Goal: Transaction & Acquisition: Purchase product/service

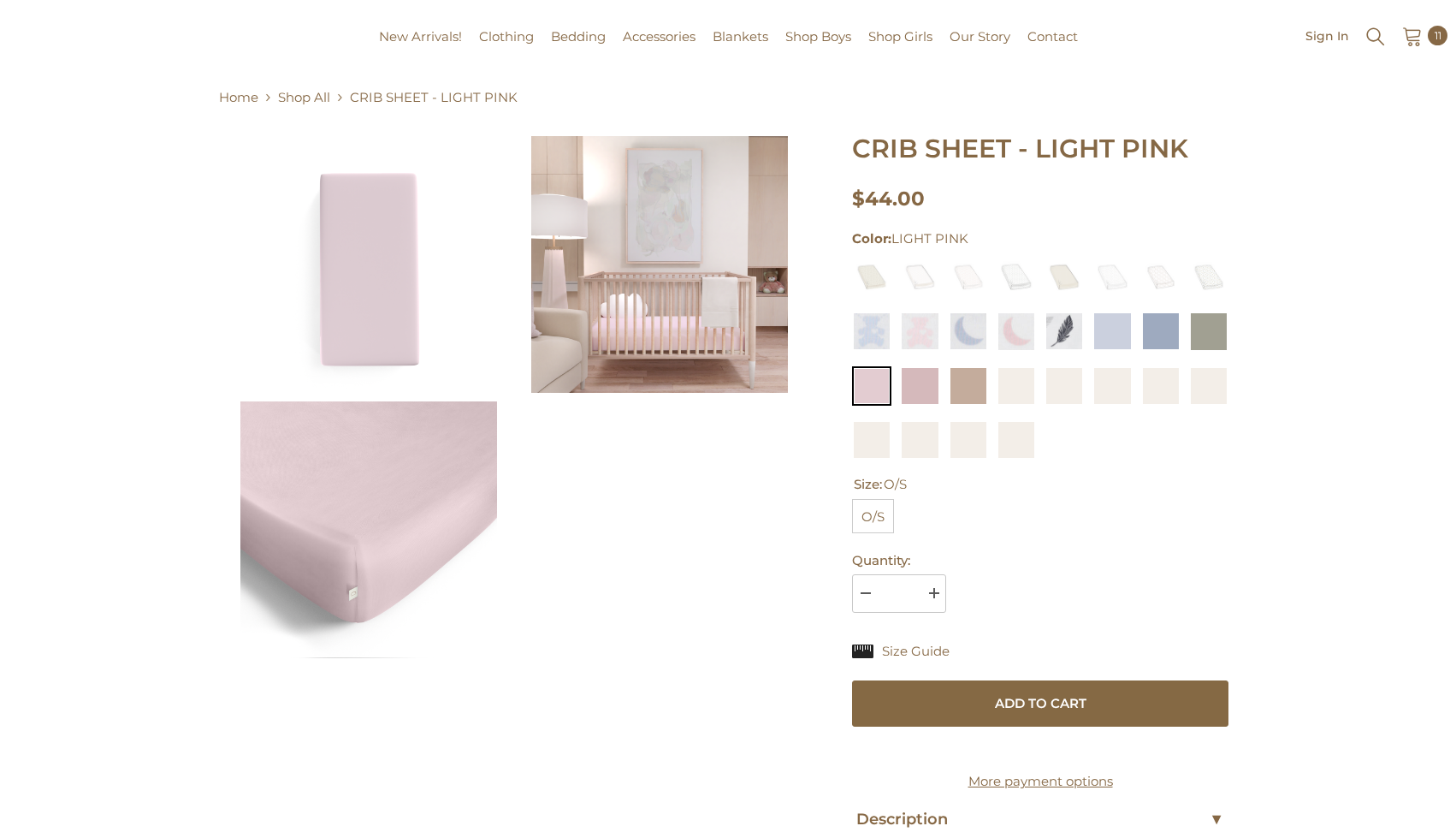
scroll to position [67, 0]
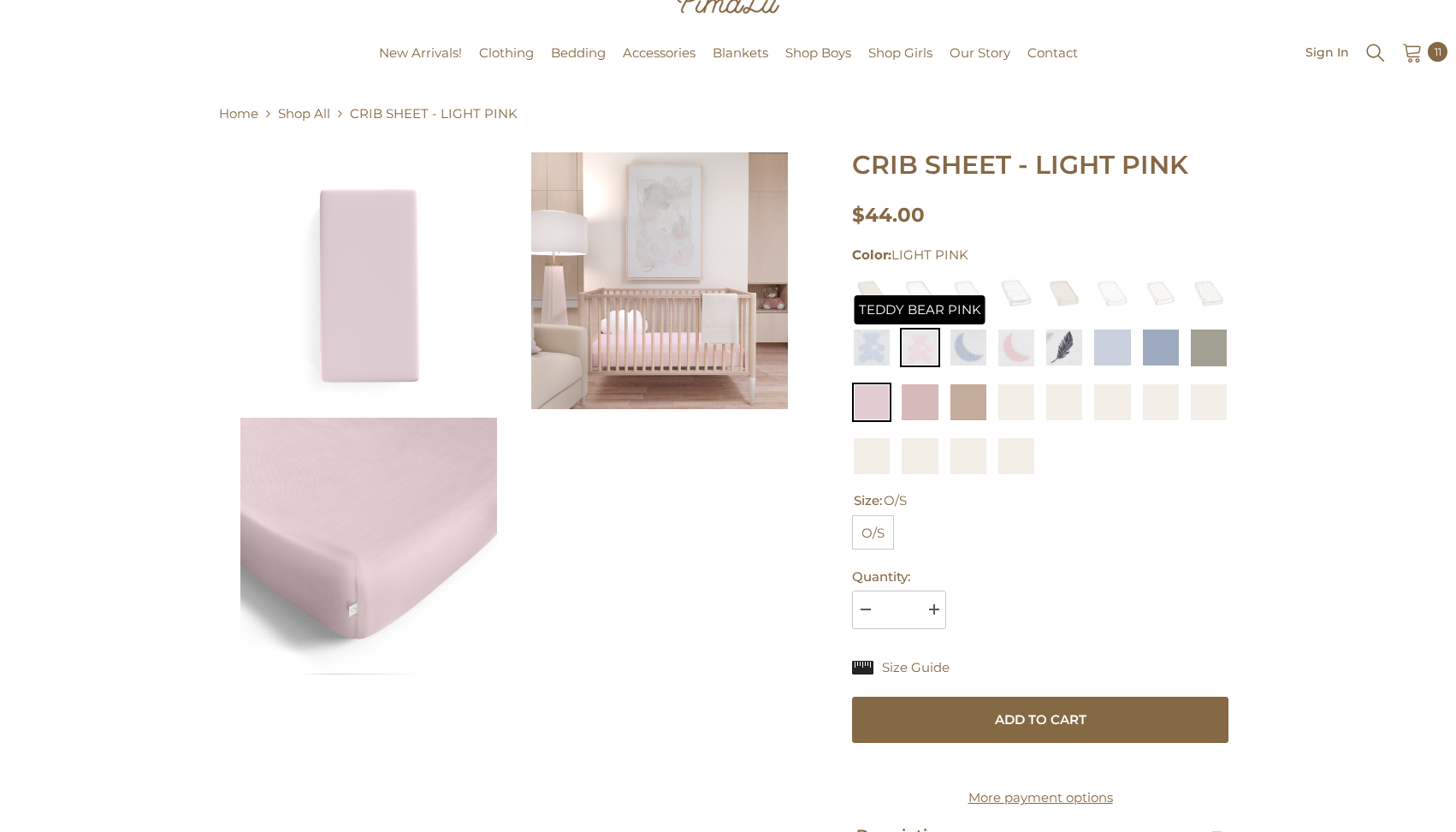
click at [916, 357] on img at bounding box center [919, 347] width 39 height 39
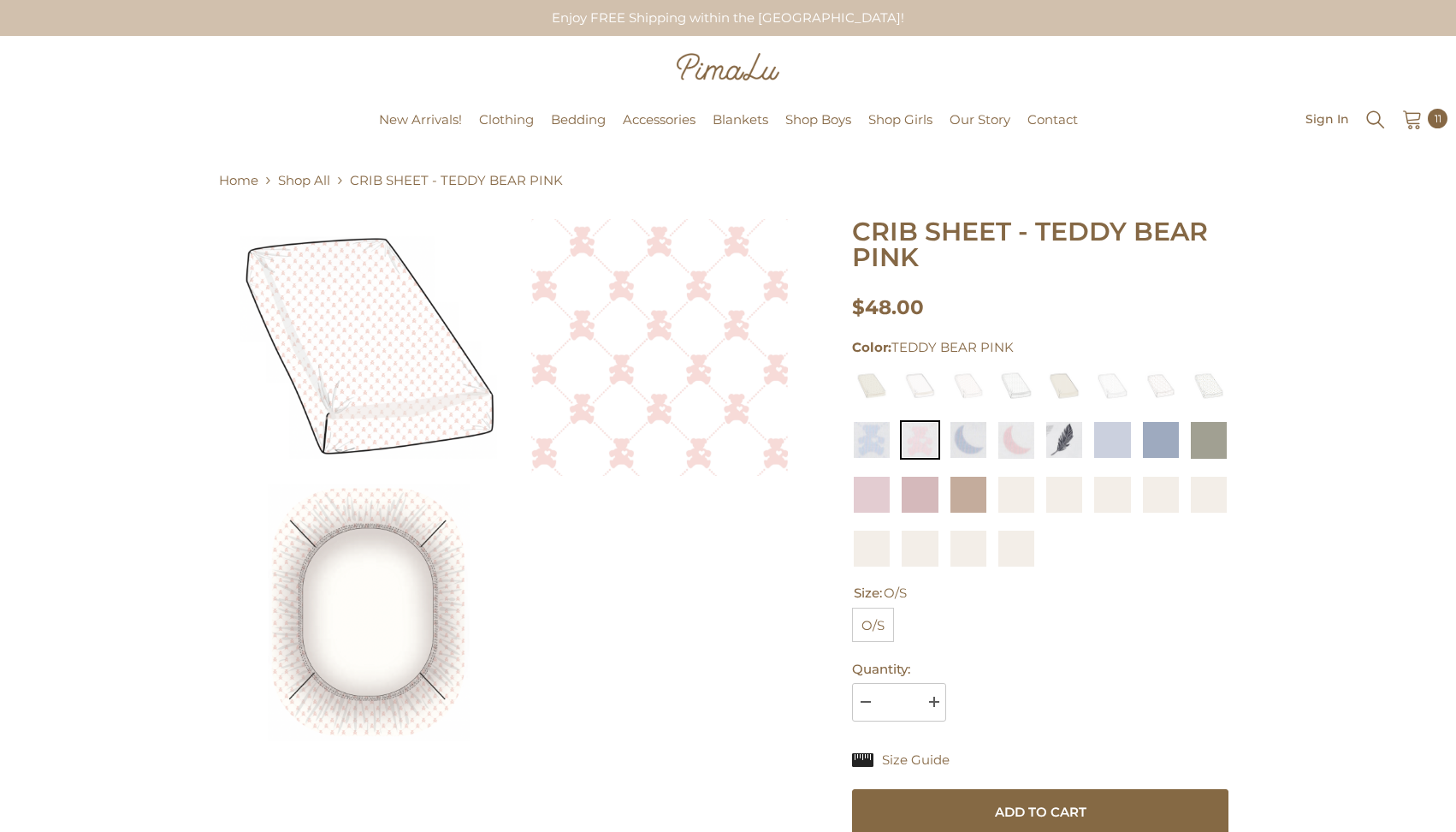
click at [297, 183] on link "Shop All" at bounding box center [304, 181] width 52 height 21
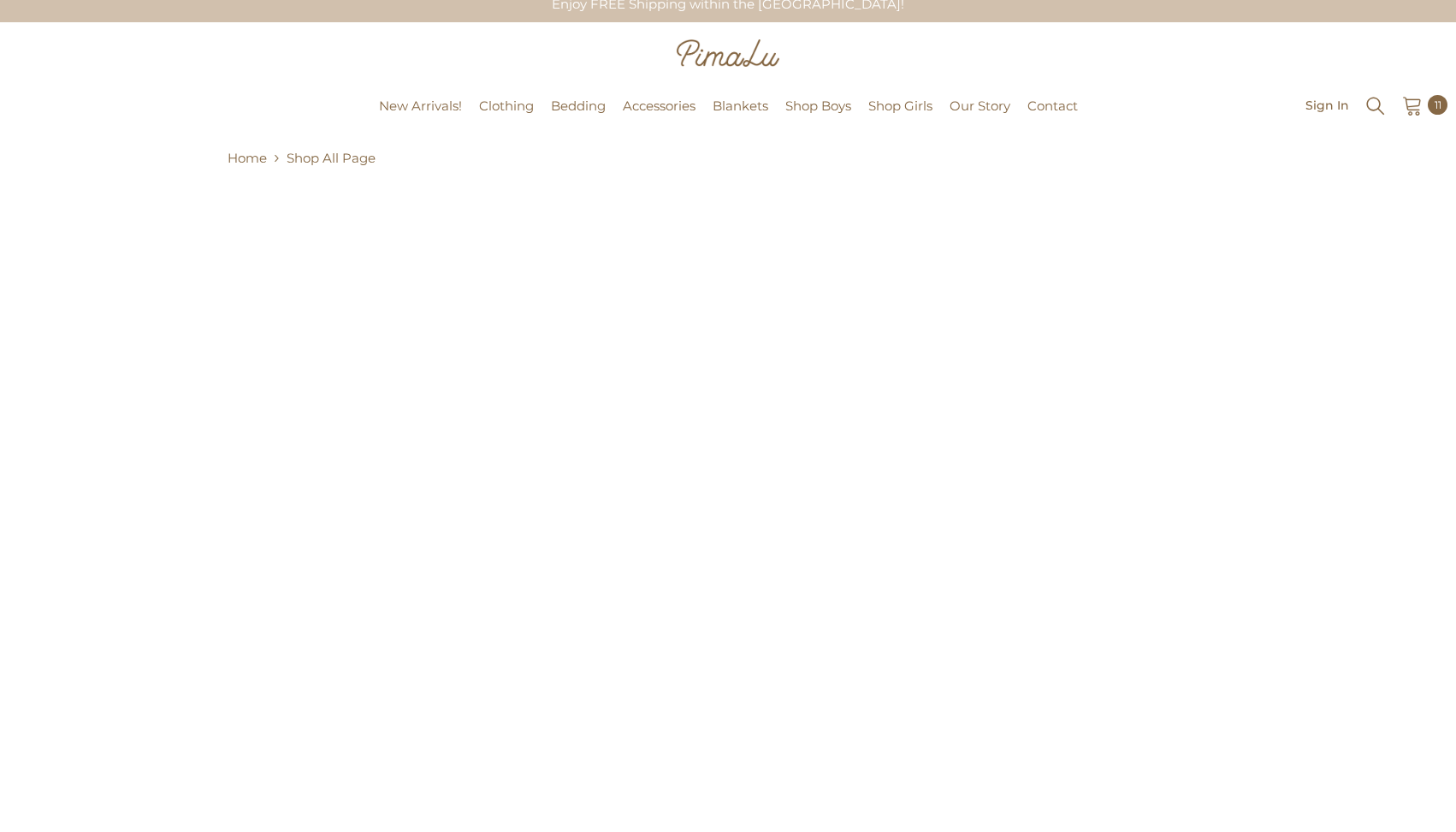
scroll to position [24, 0]
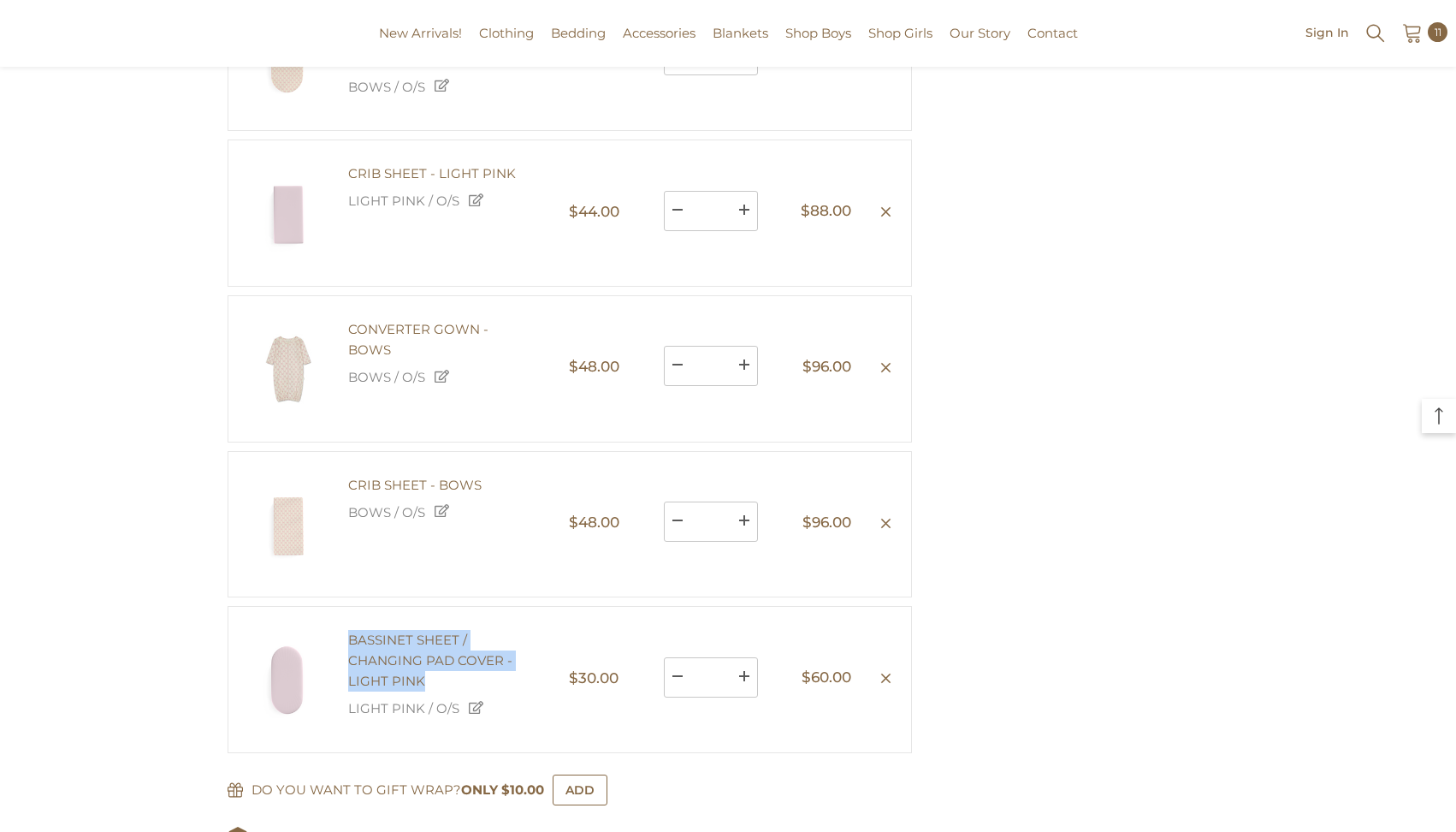
scroll to position [501, 0]
click at [884, 682] on icon "Remove BASSINET SHEET / CHANGING PAD COVER - LIGHT PINK - LIGHT PINK / O/S" at bounding box center [885, 675] width 13 height 13
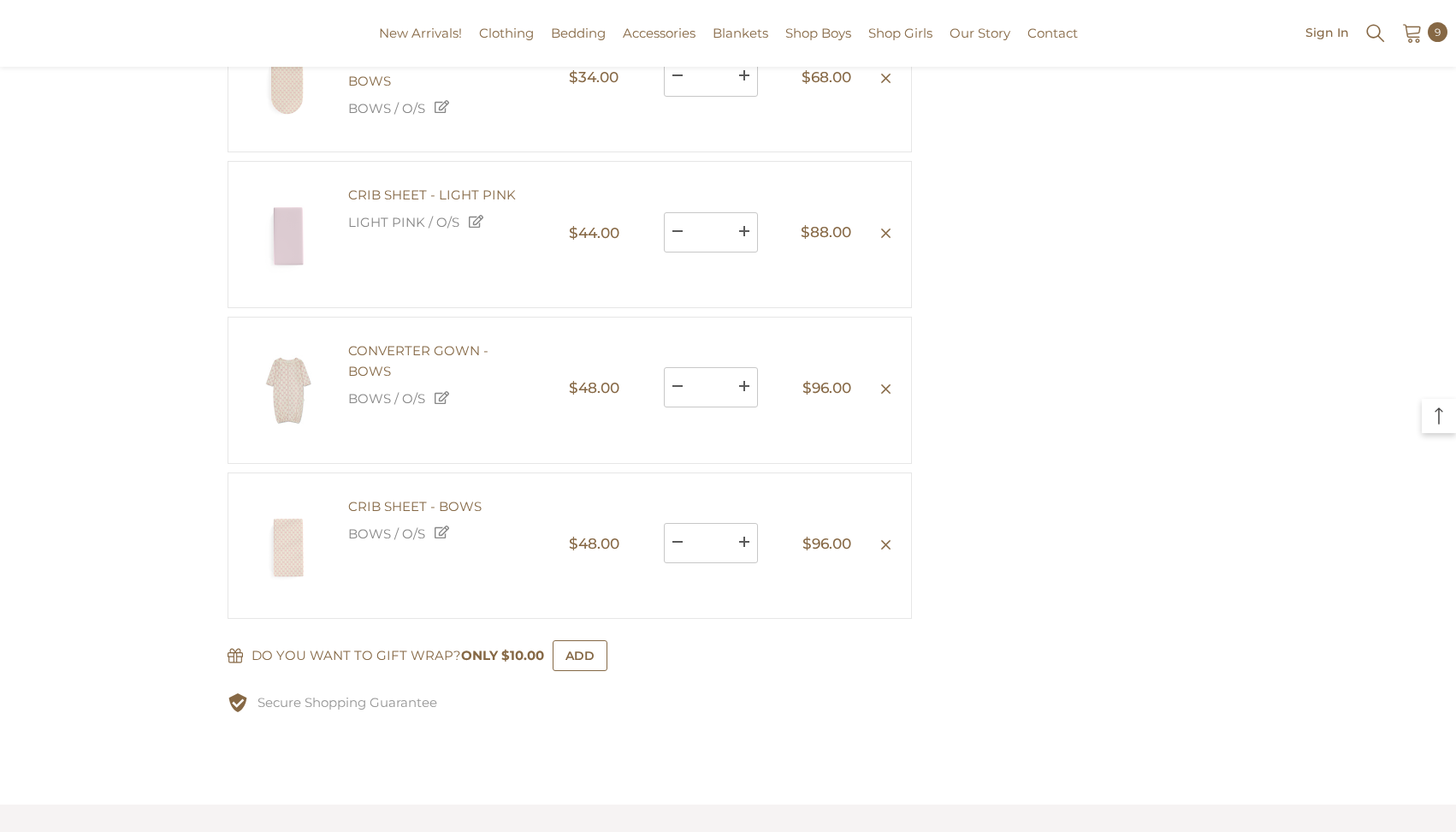
scroll to position [466, 0]
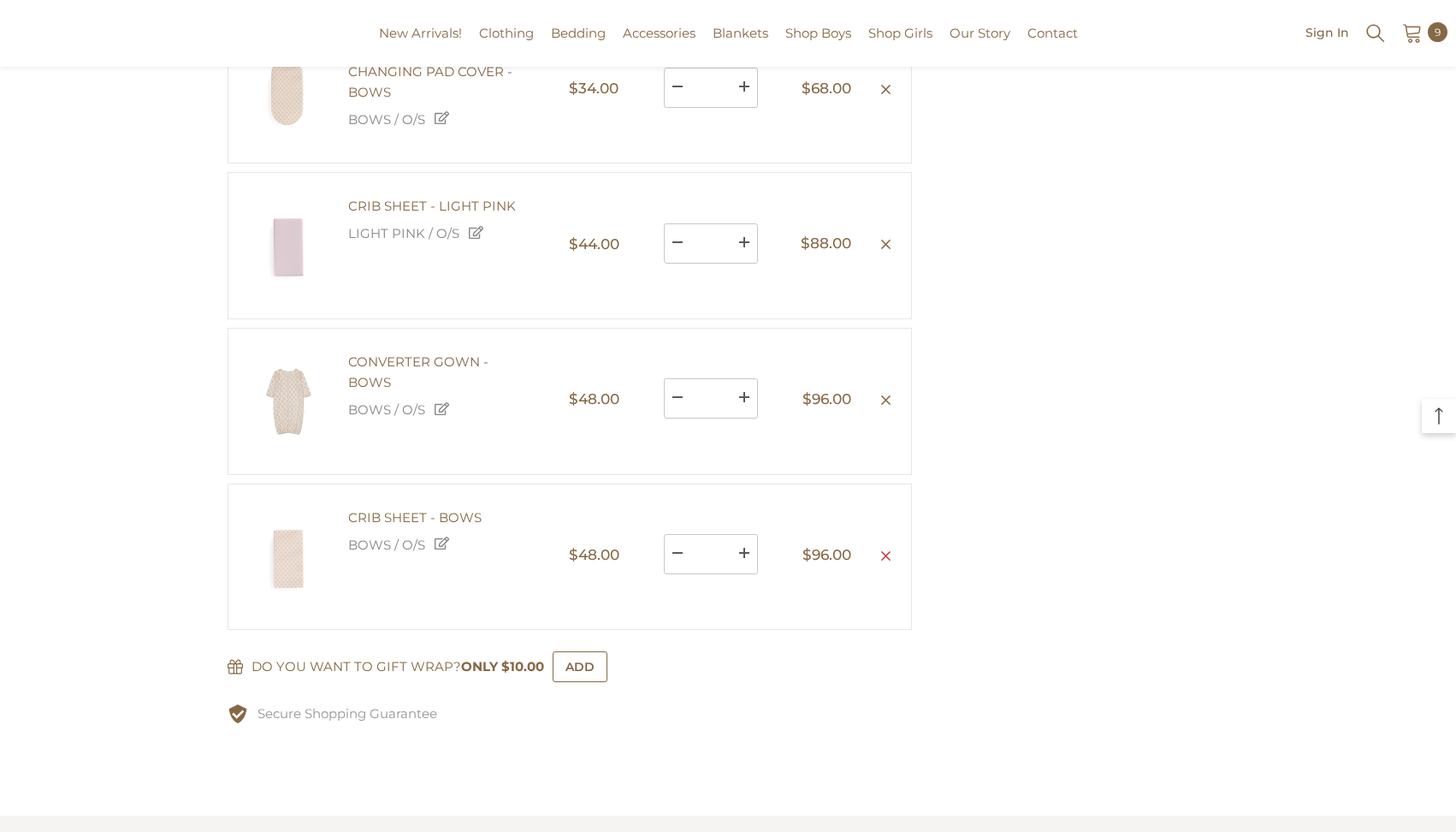
click at [889, 560] on icon "Remove CRIB SHEET - BOWS - BOWS / O/S" at bounding box center [885, 555] width 10 height 10
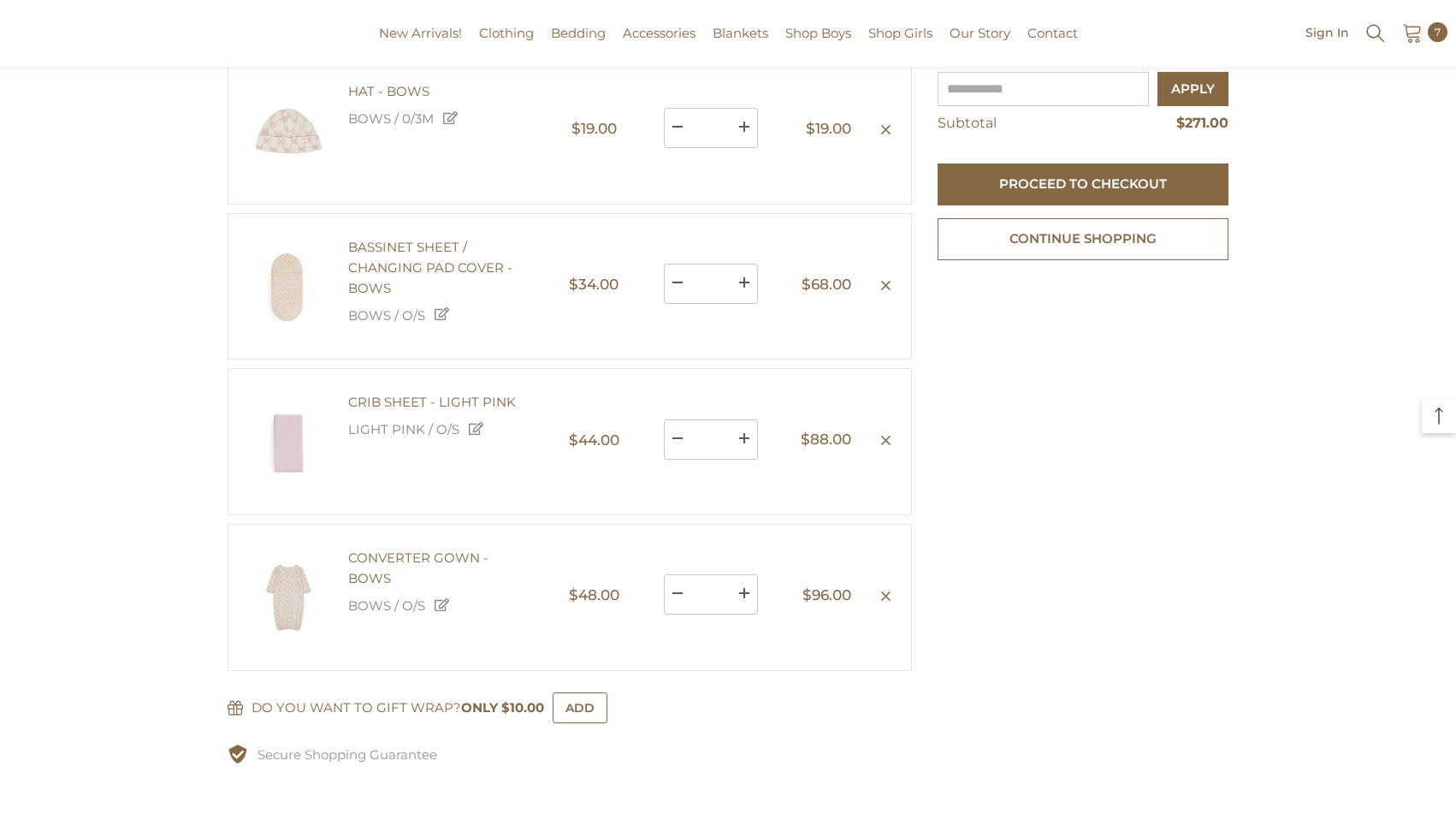
scroll to position [271, 0]
click at [880, 446] on icon "Remove CRIB SHEET - LIGHT PINK - LIGHT PINK / O/S" at bounding box center [885, 440] width 13 height 13
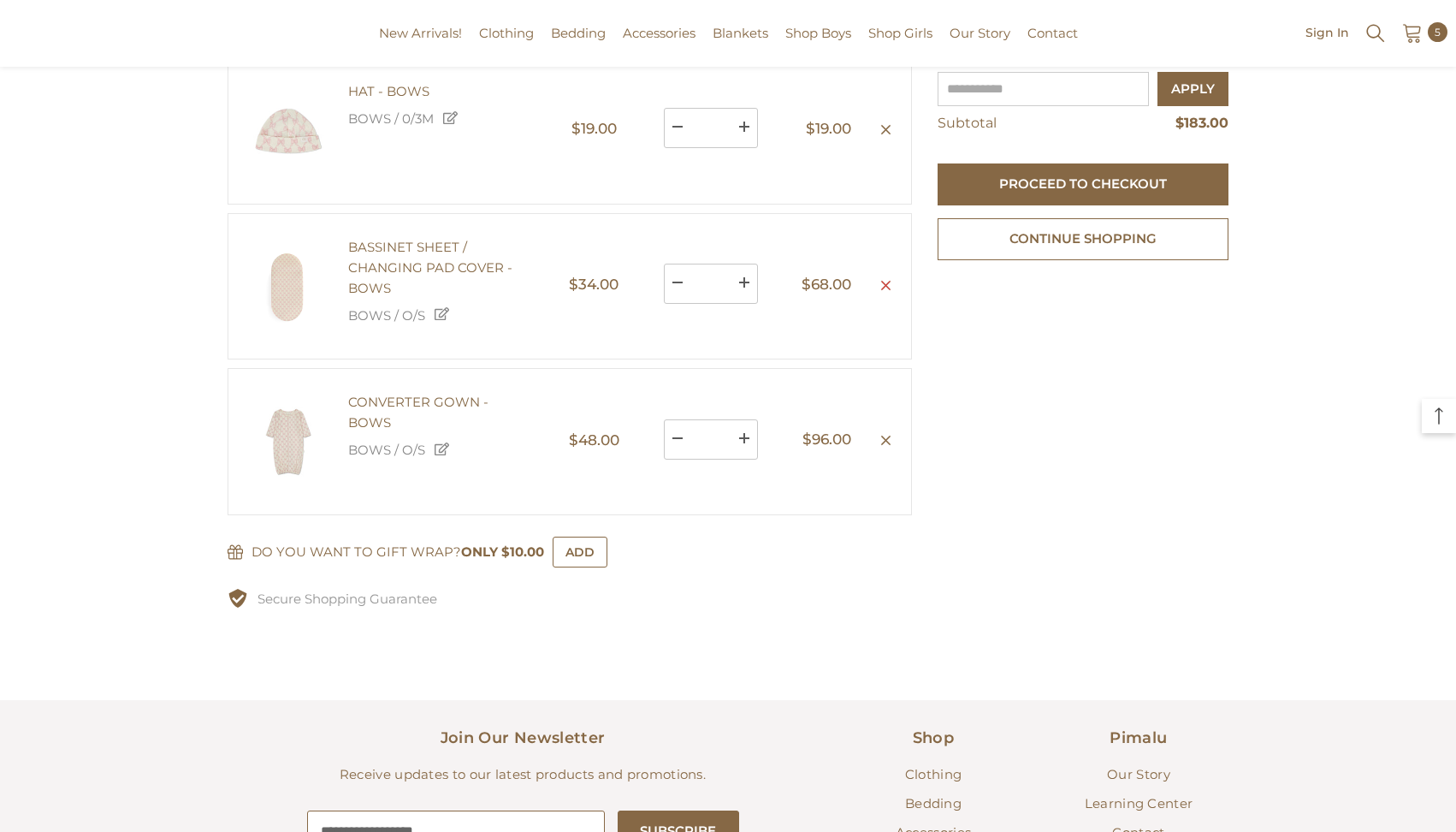
click at [887, 292] on icon "Remove BASSINET SHEET / CHANGING PAD COVER - BOWS - BOWS / O/S" at bounding box center [885, 285] width 13 height 13
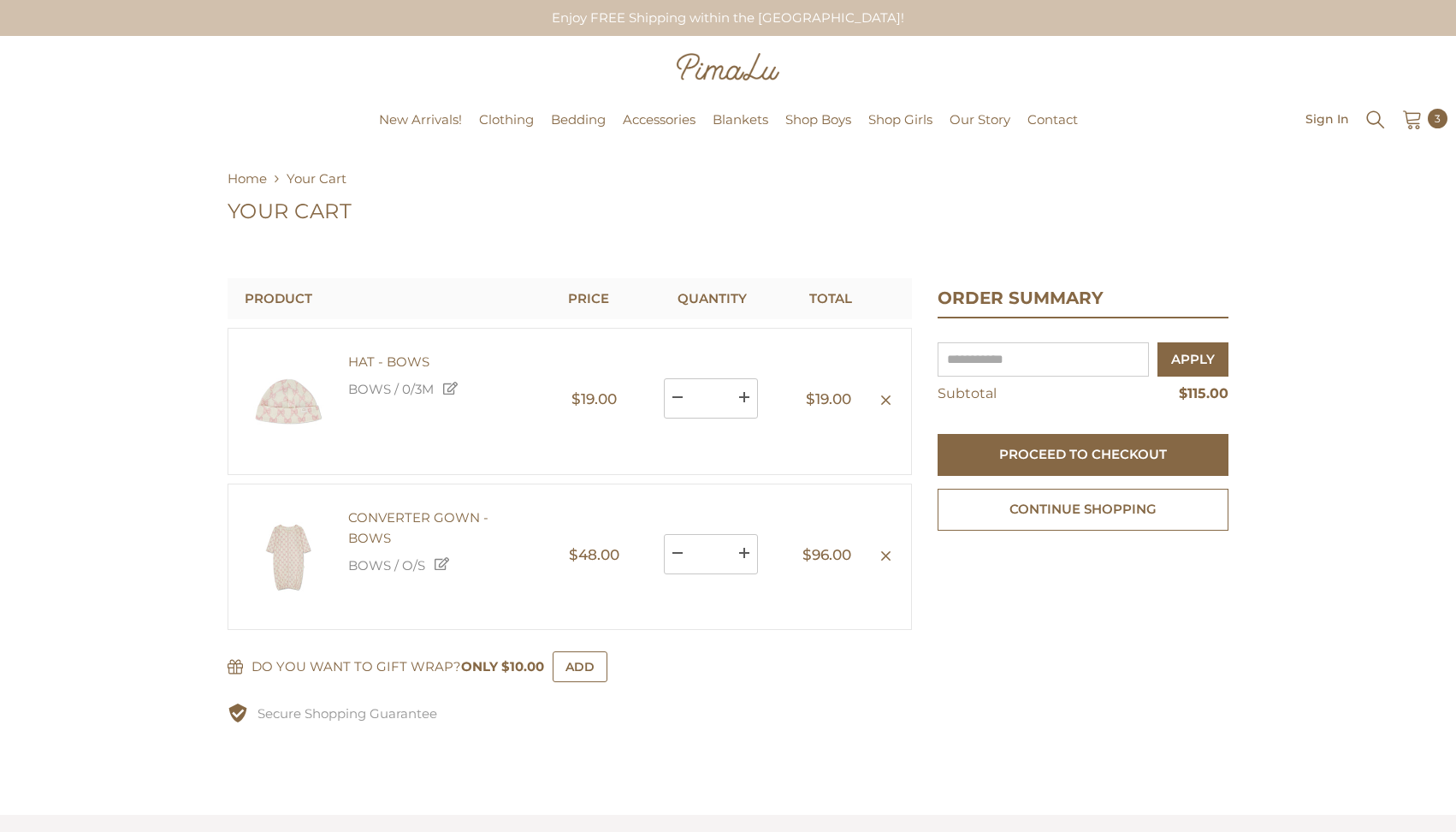
scroll to position [0, 0]
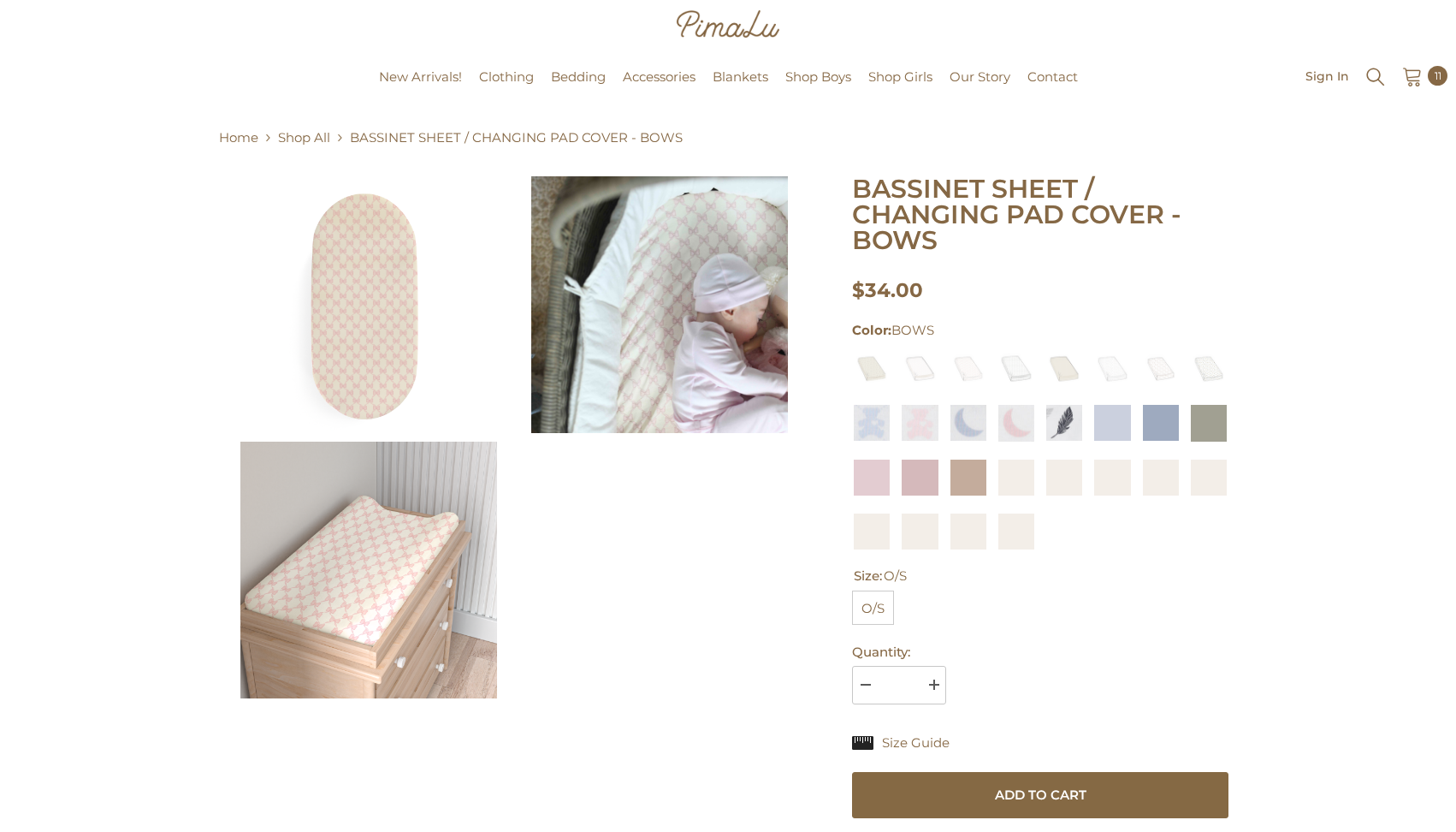
scroll to position [47, 0]
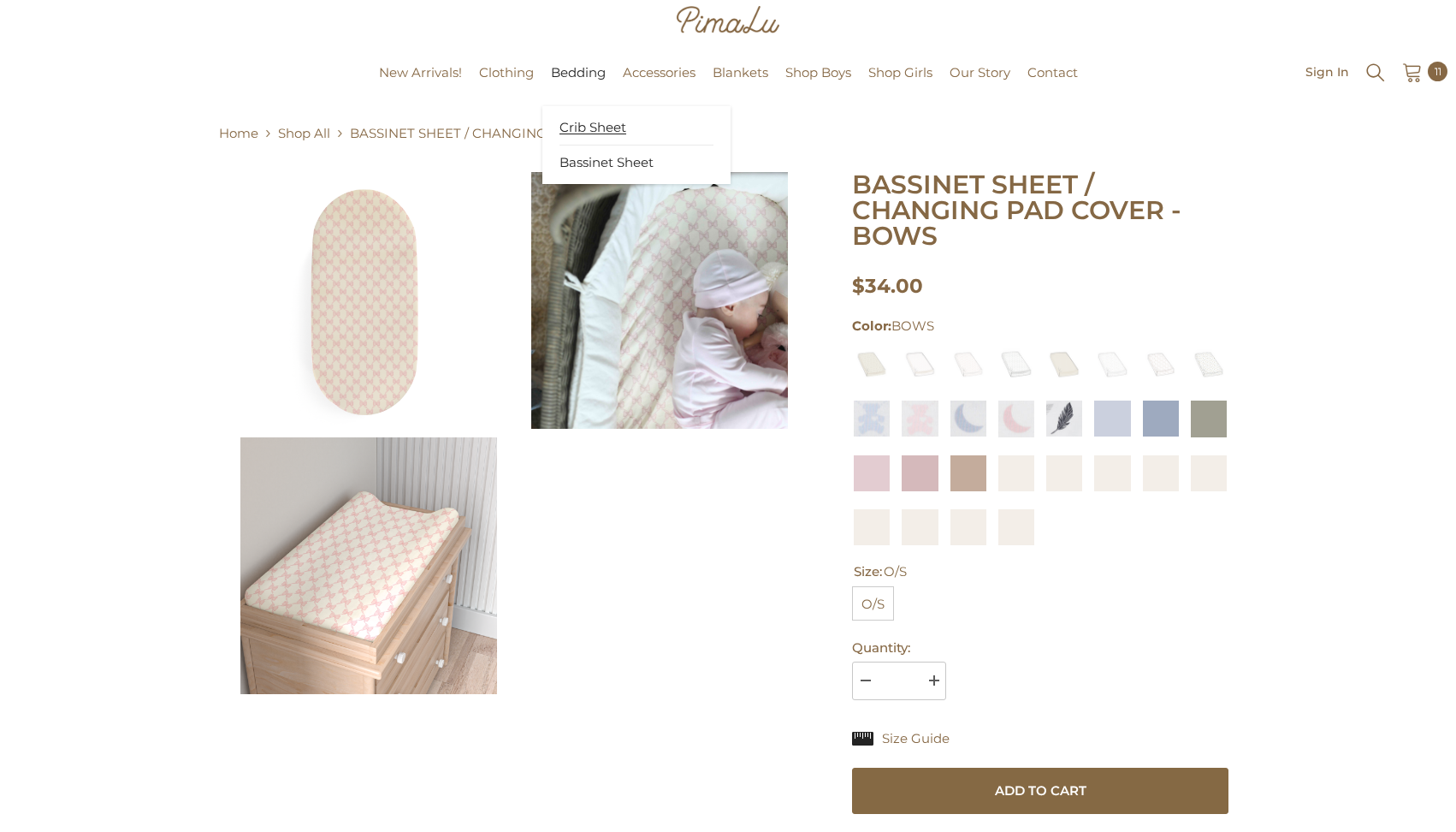
click at [584, 127] on span "Crib Sheet" at bounding box center [592, 128] width 67 height 17
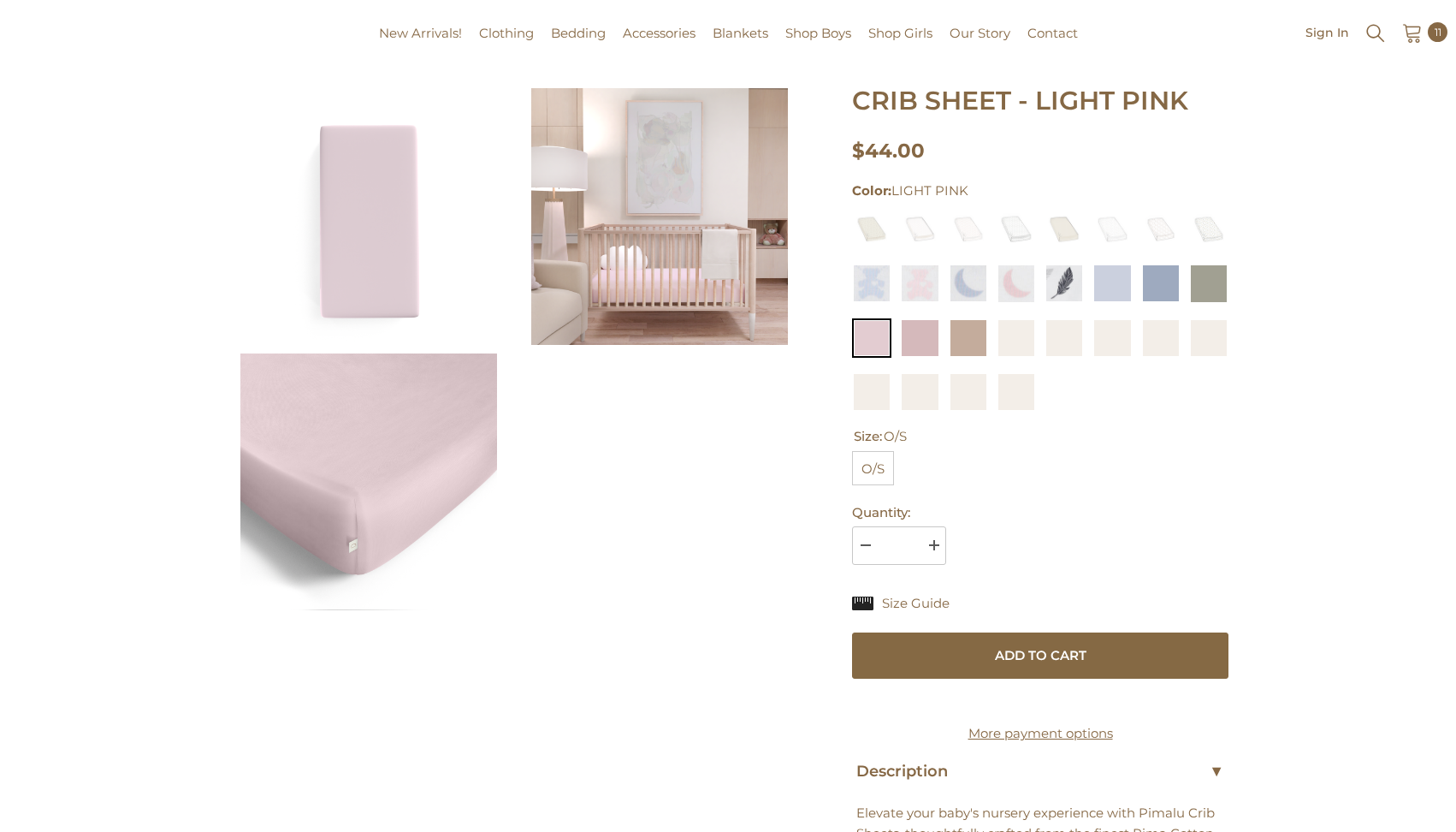
scroll to position [138, 0]
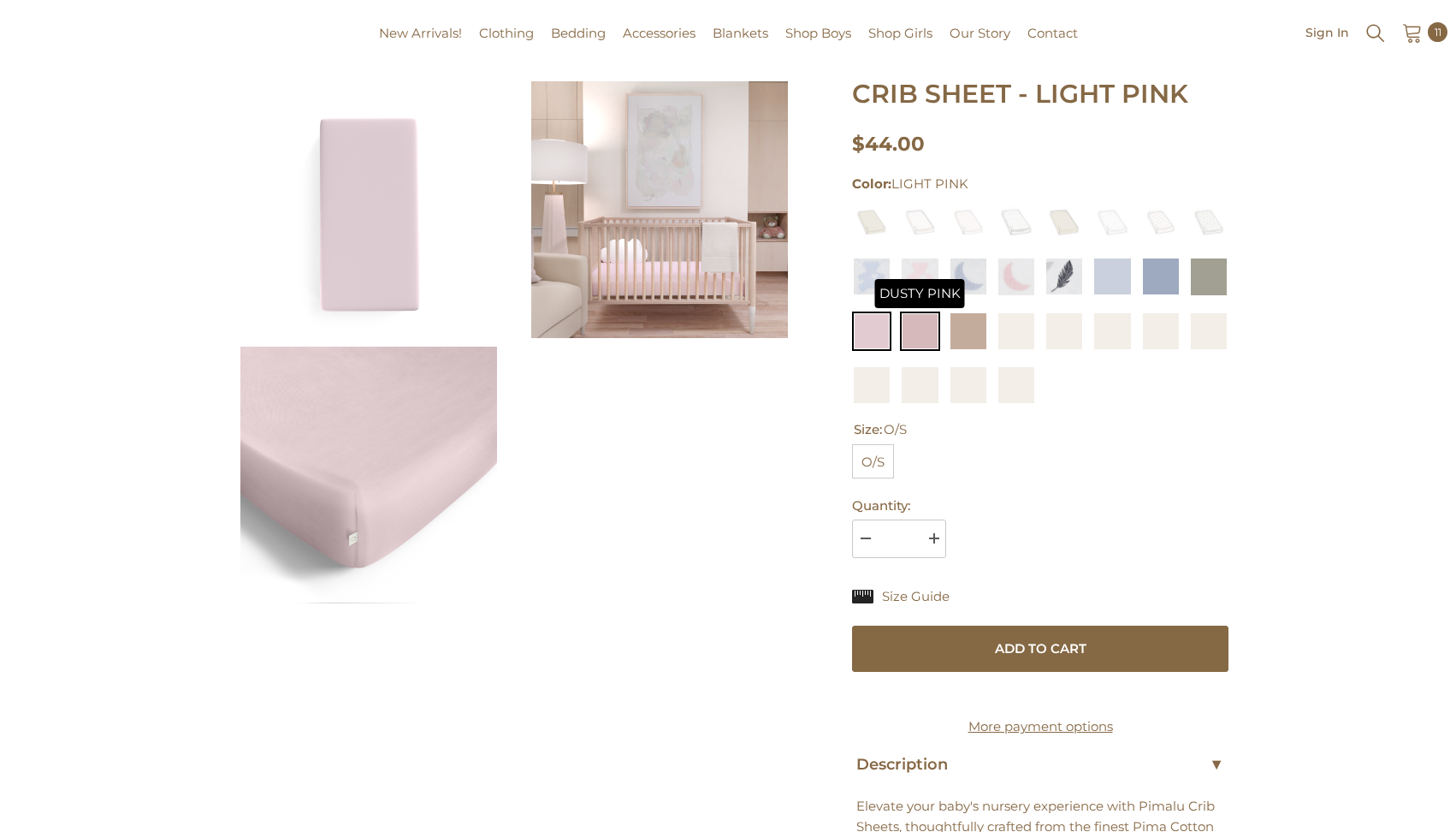
click at [920, 324] on img at bounding box center [919, 331] width 39 height 39
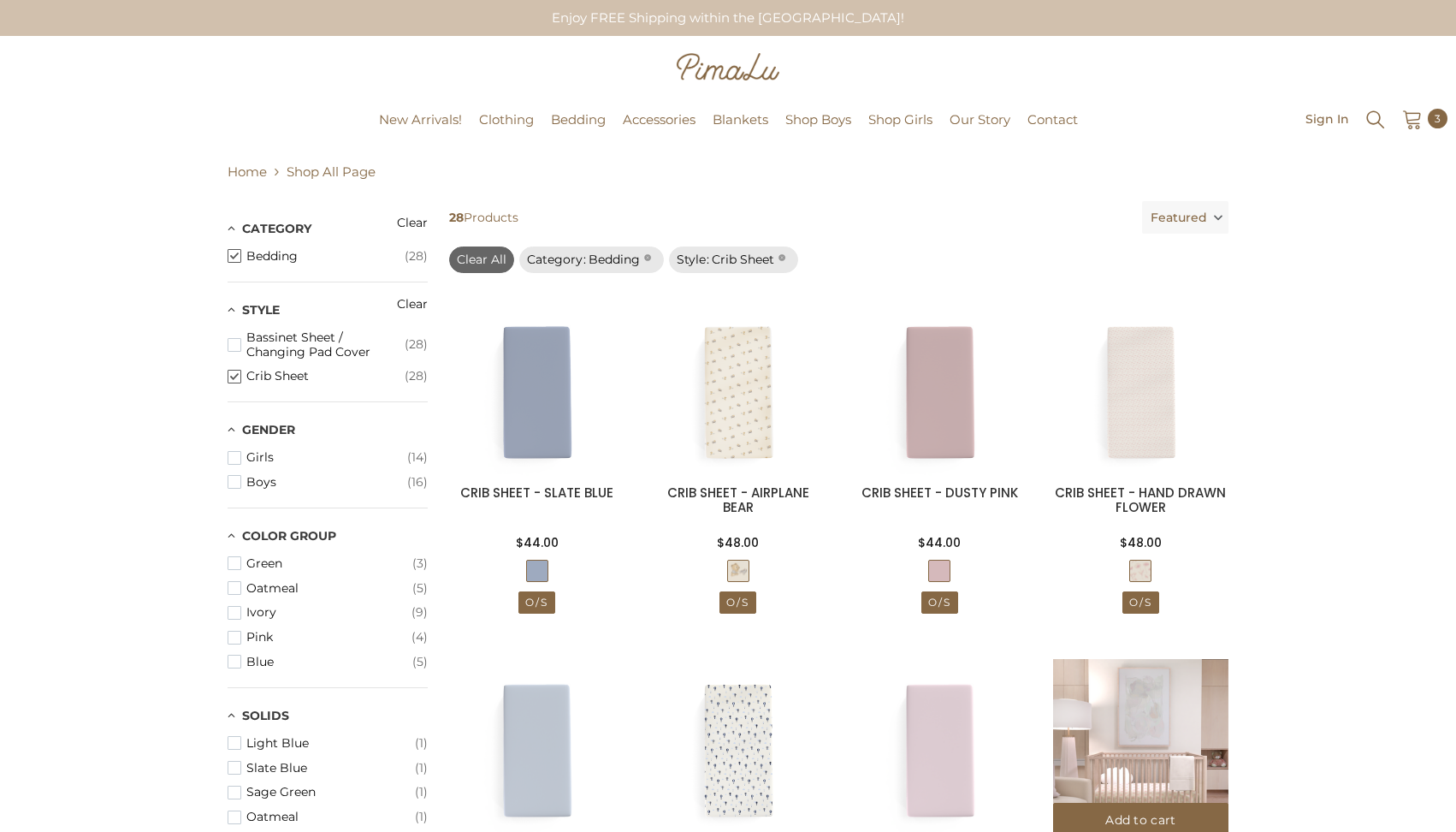
click at [1127, 744] on img at bounding box center [1141, 747] width 176 height 176
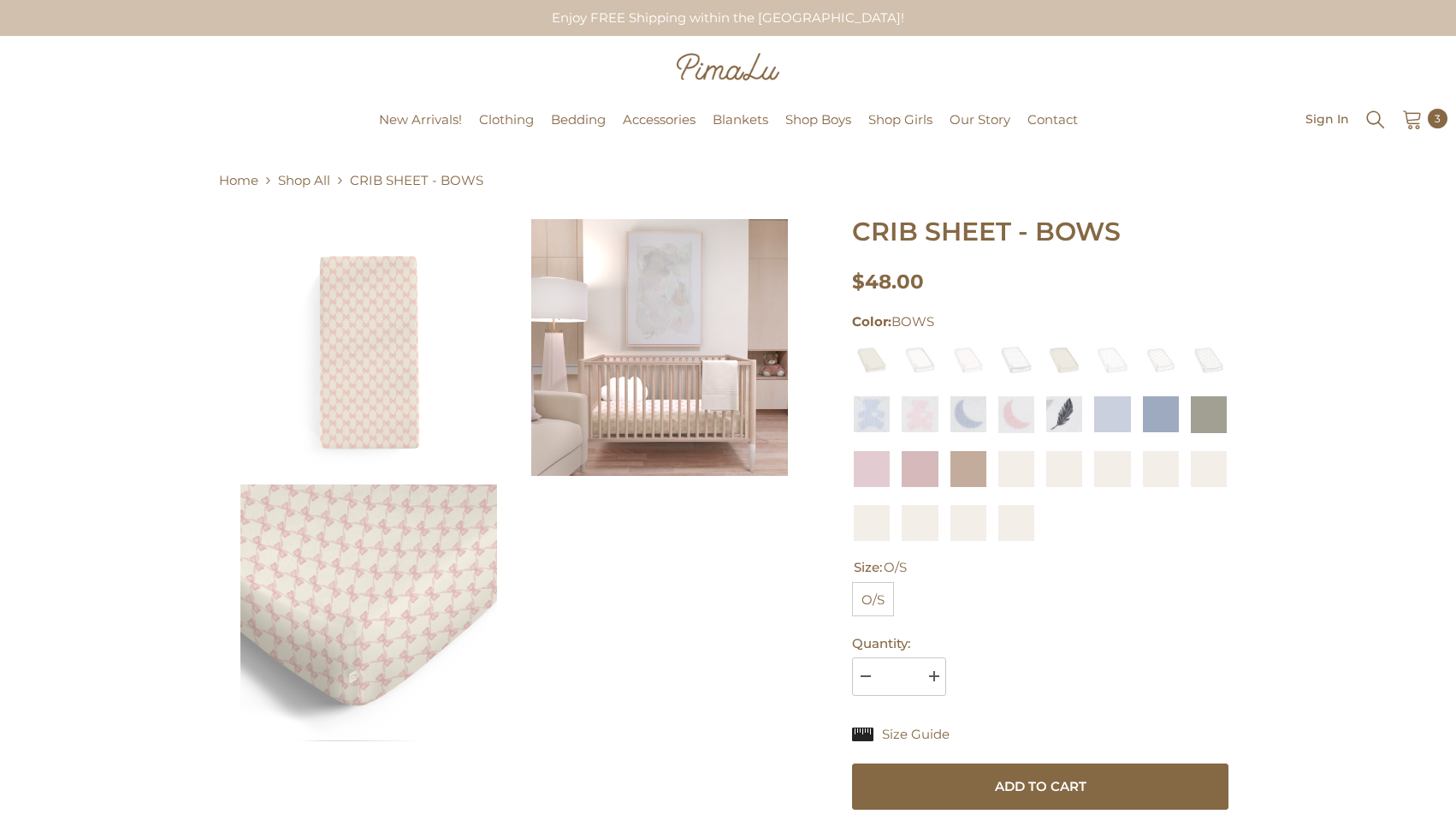
click at [678, 390] on img at bounding box center [659, 347] width 257 height 257
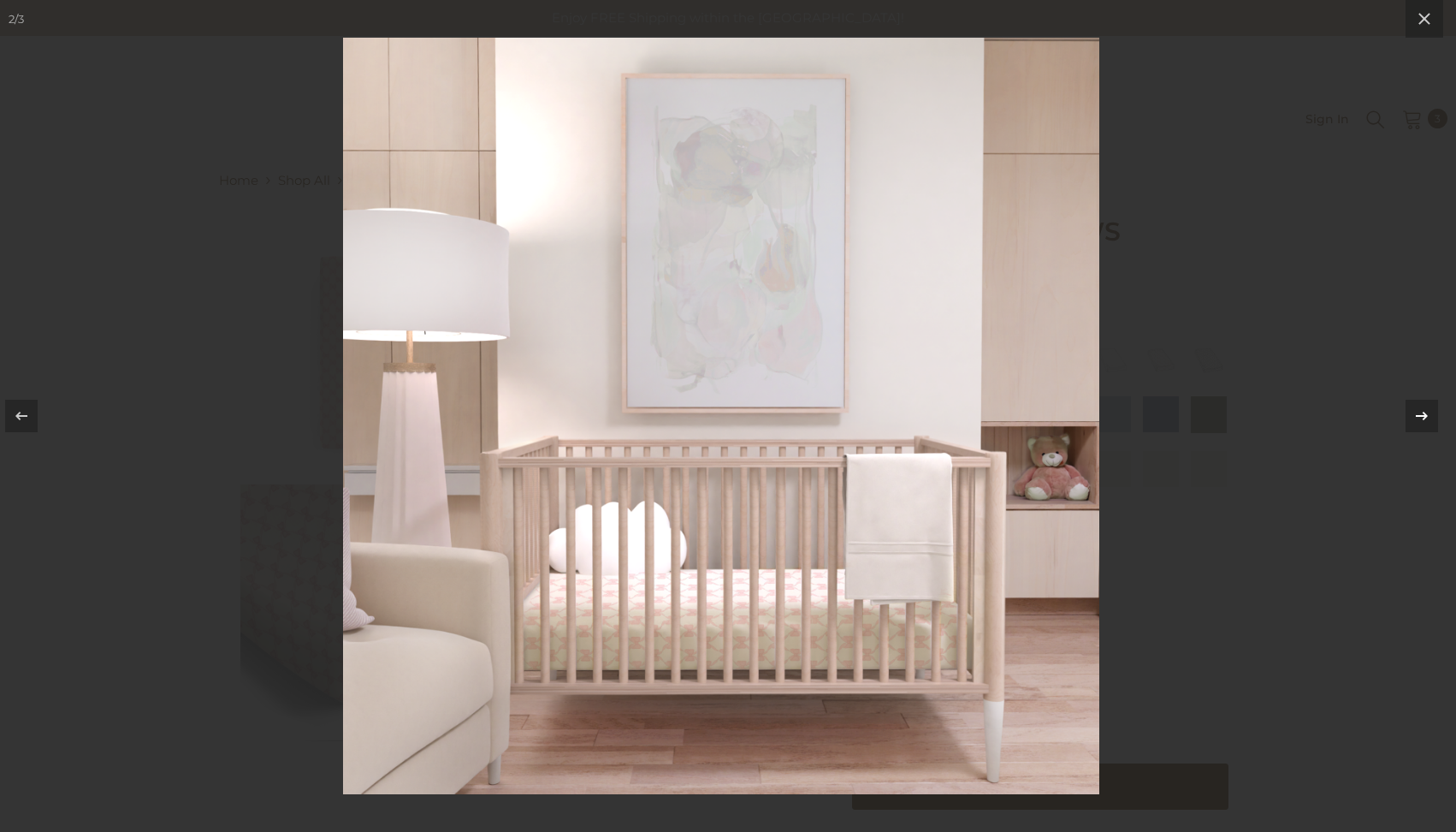
click at [1413, 411] on icon at bounding box center [1422, 416] width 21 height 21
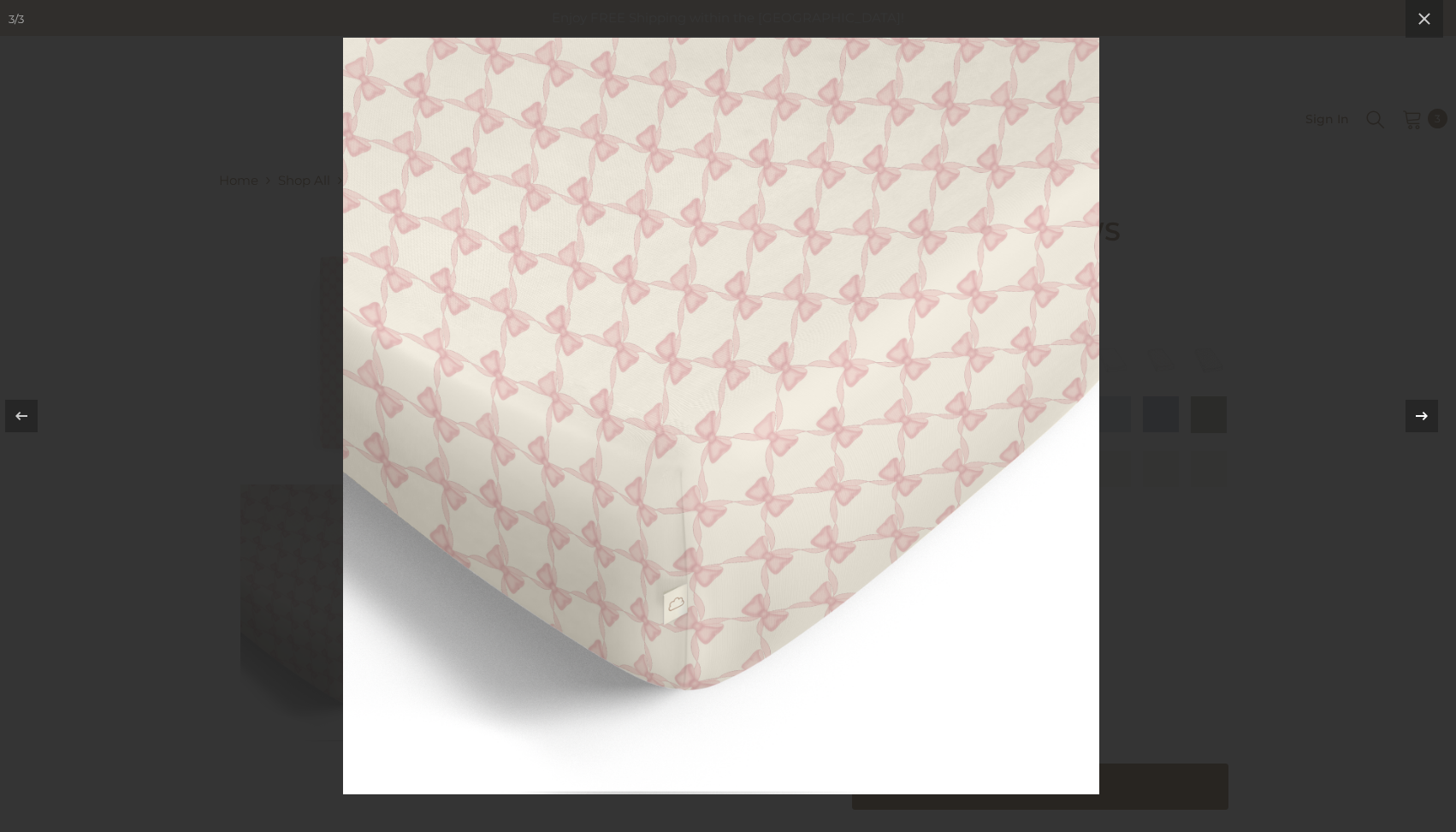
click at [1413, 411] on icon at bounding box center [1422, 416] width 21 height 21
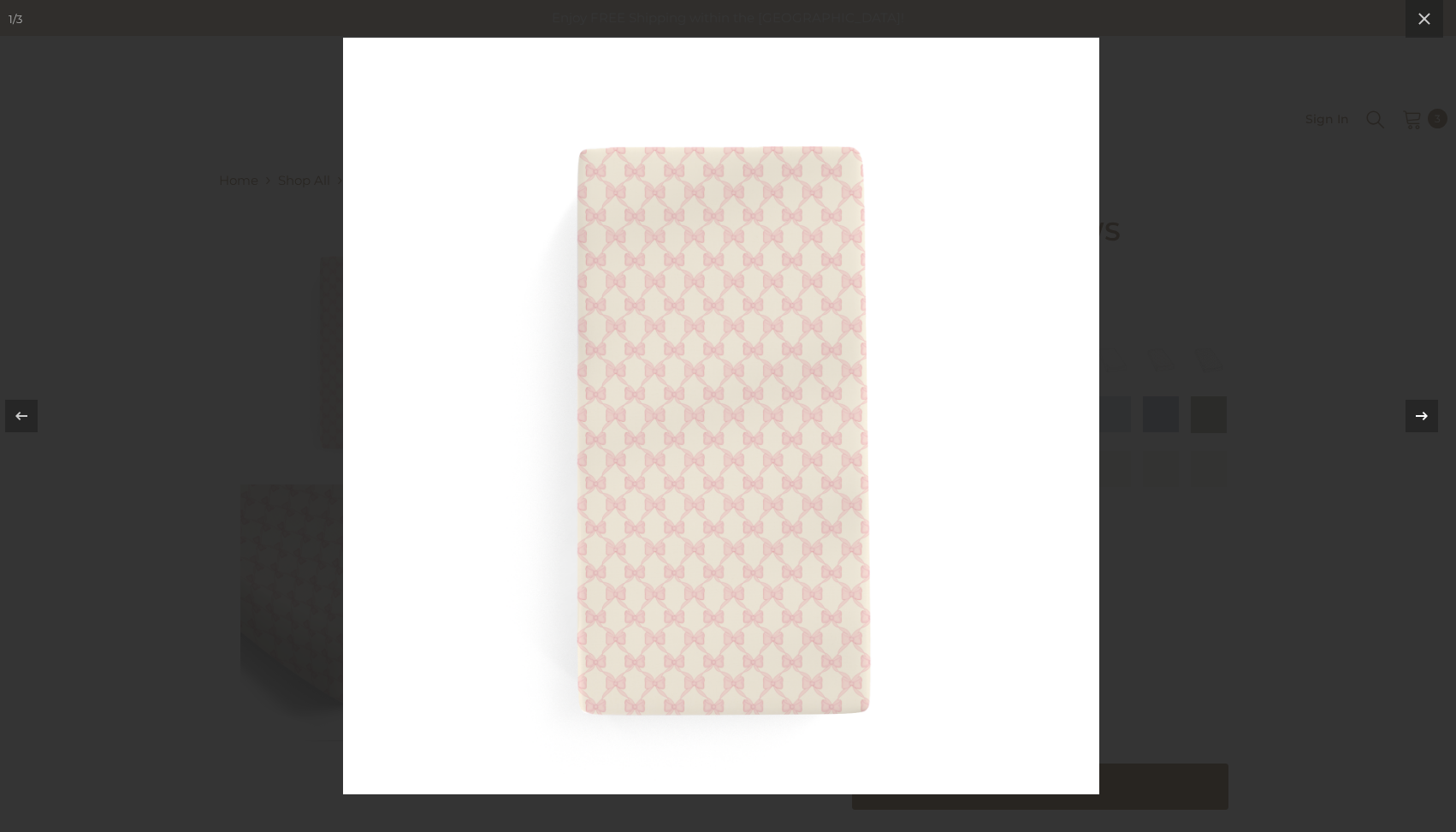
click at [1413, 411] on icon at bounding box center [1422, 416] width 21 height 21
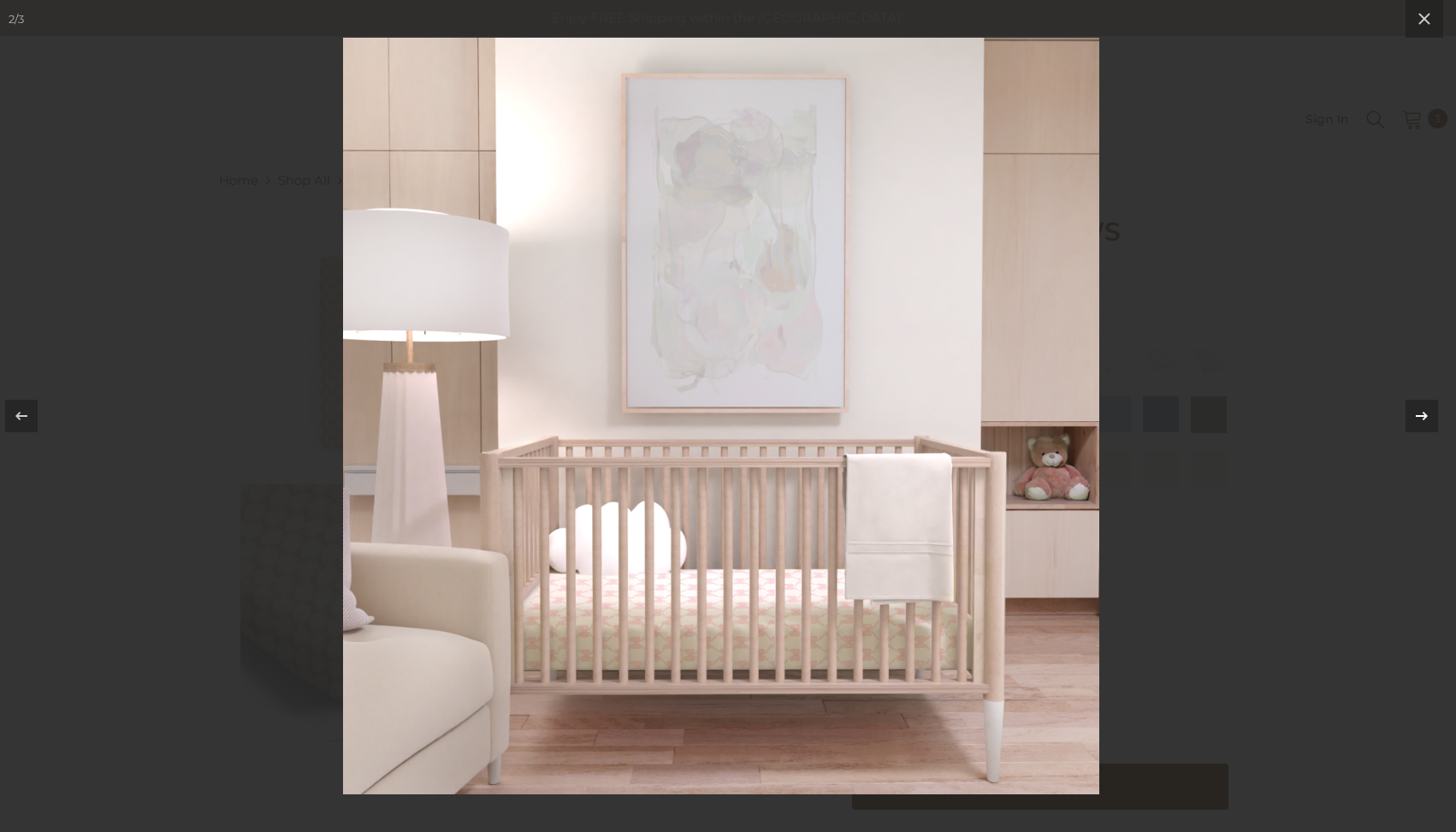
click at [1413, 411] on icon at bounding box center [1422, 416] width 21 height 21
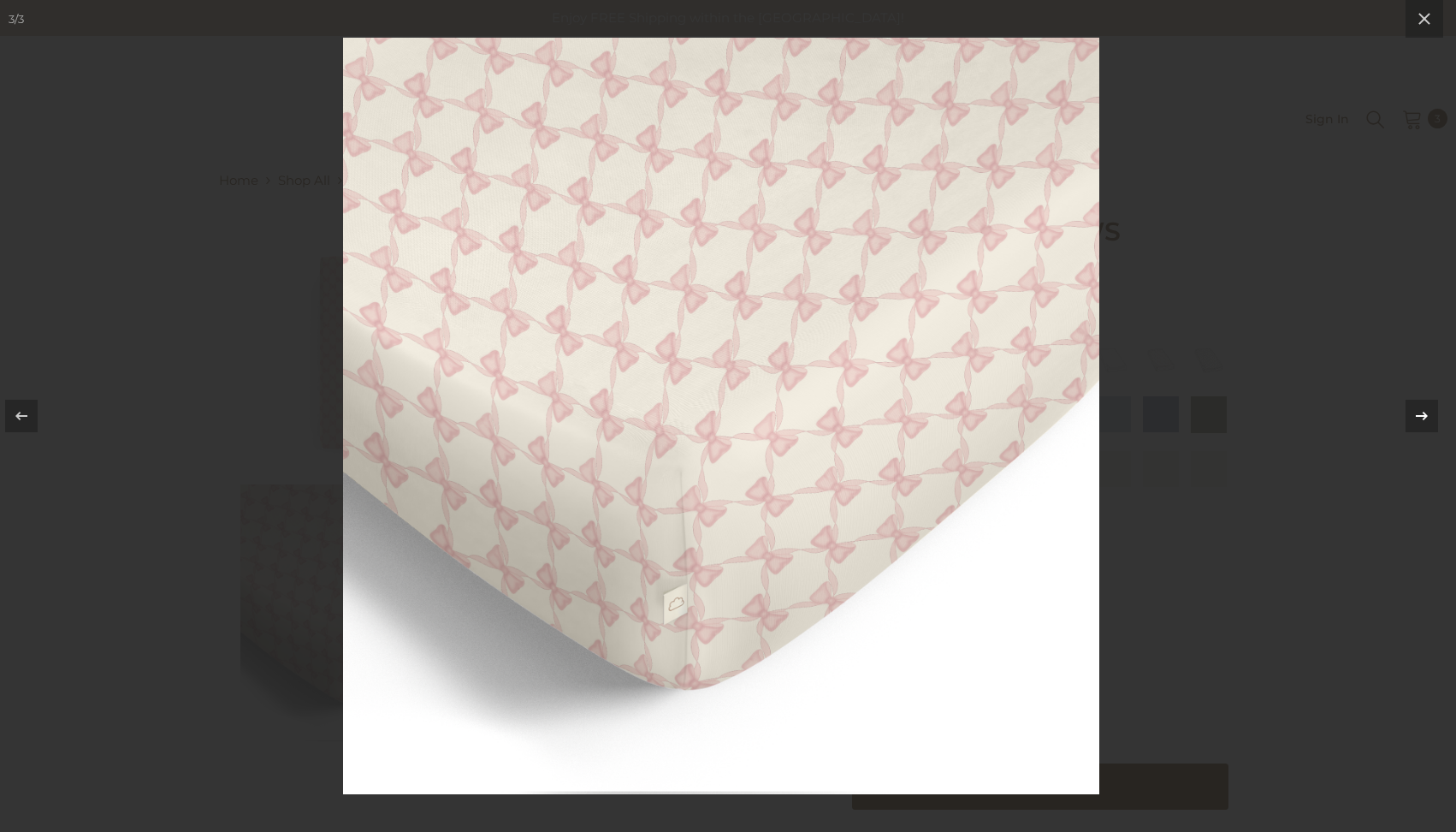
click at [1413, 411] on icon at bounding box center [1422, 416] width 21 height 21
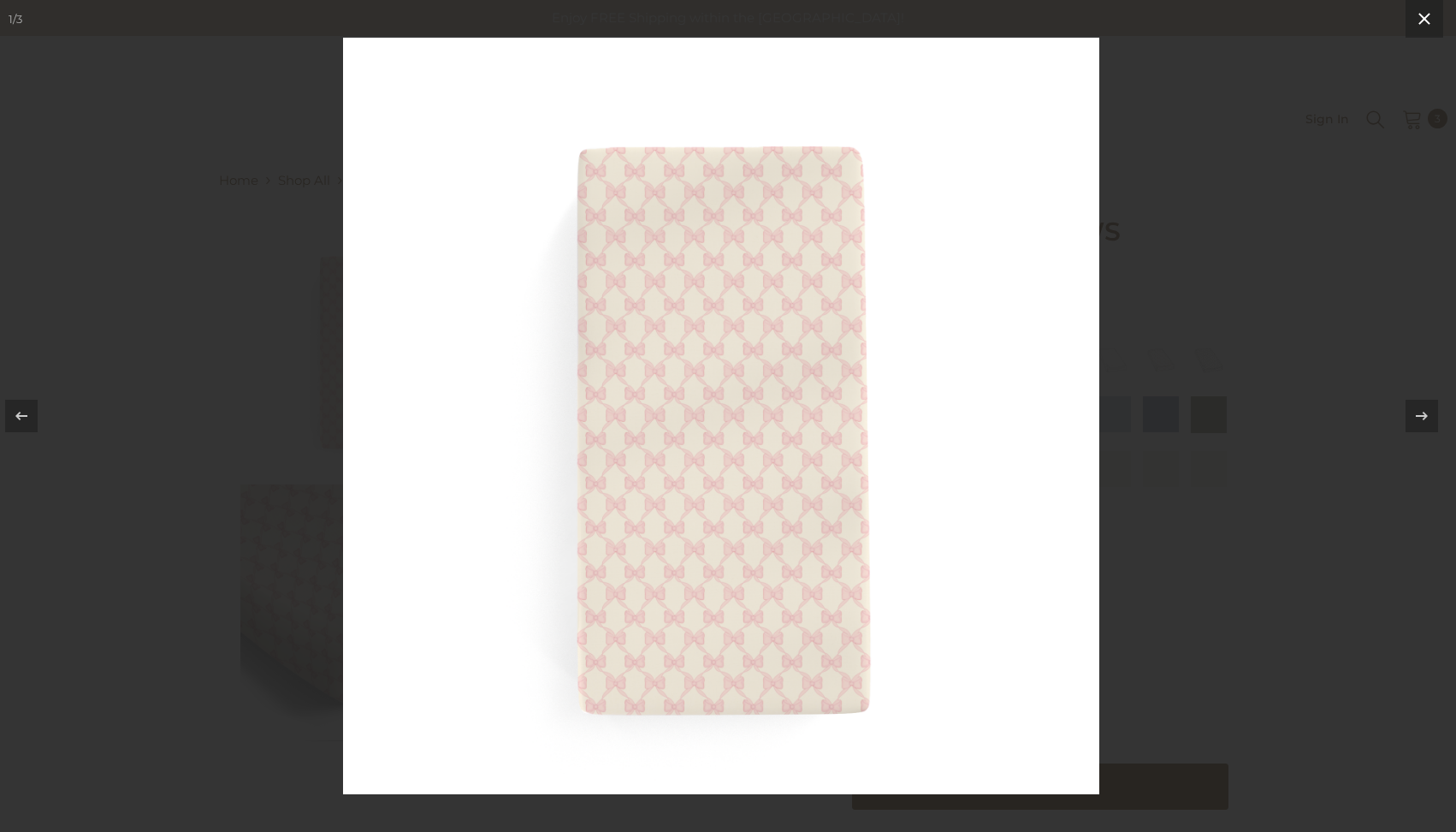
click at [1423, 12] on icon at bounding box center [1425, 19] width 21 height 21
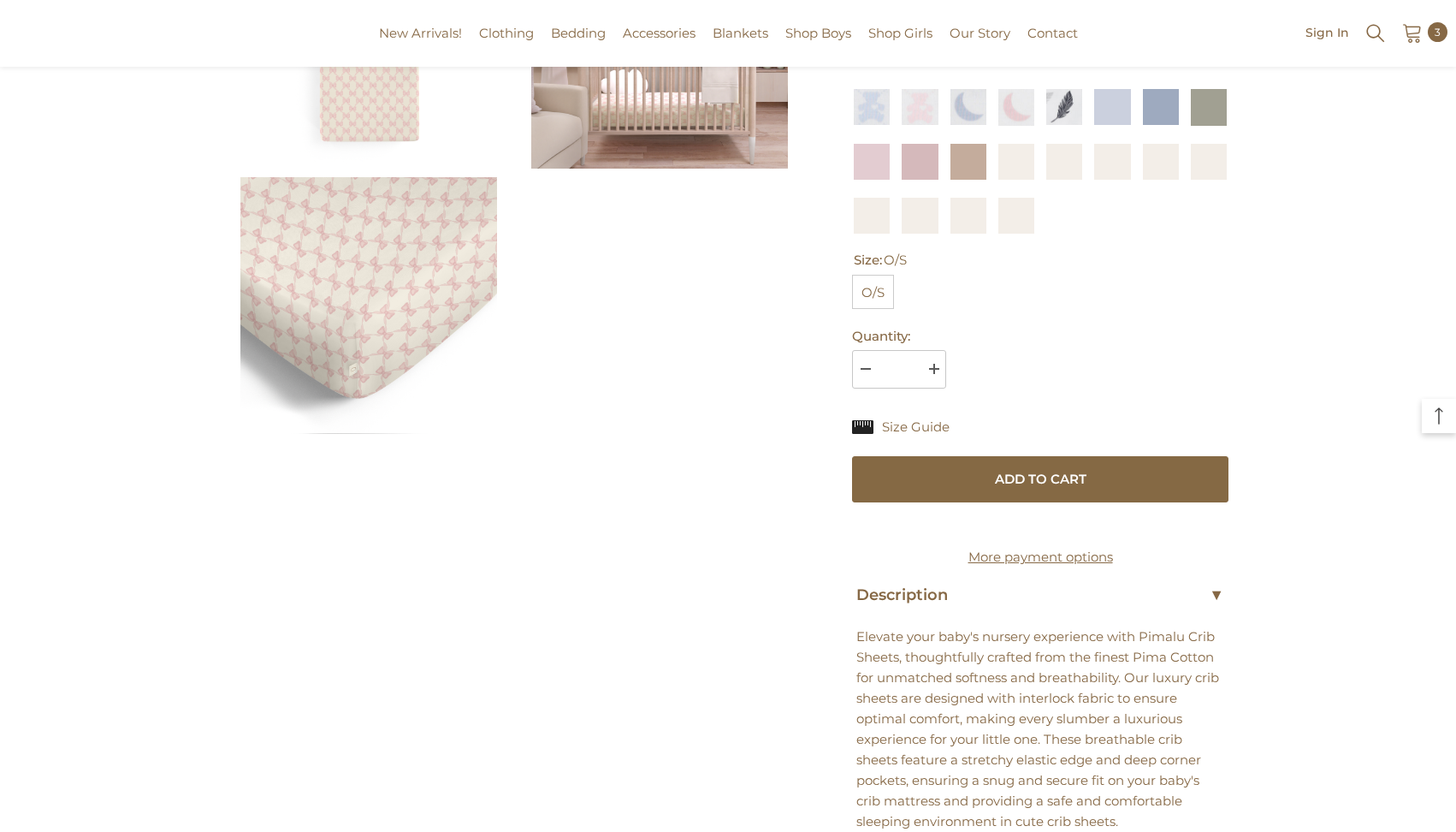
scroll to position [55, 0]
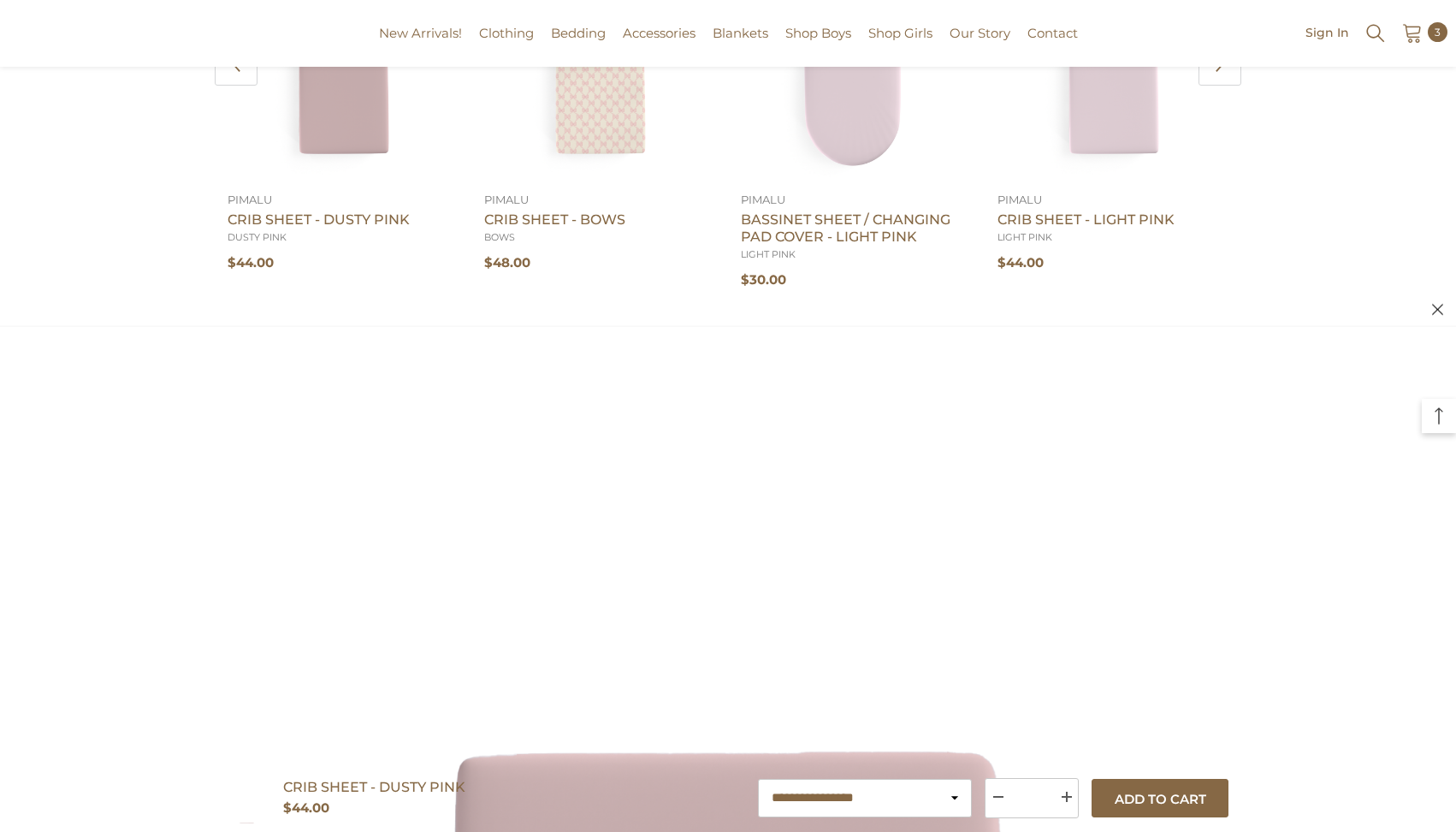
scroll to position [2116, 0]
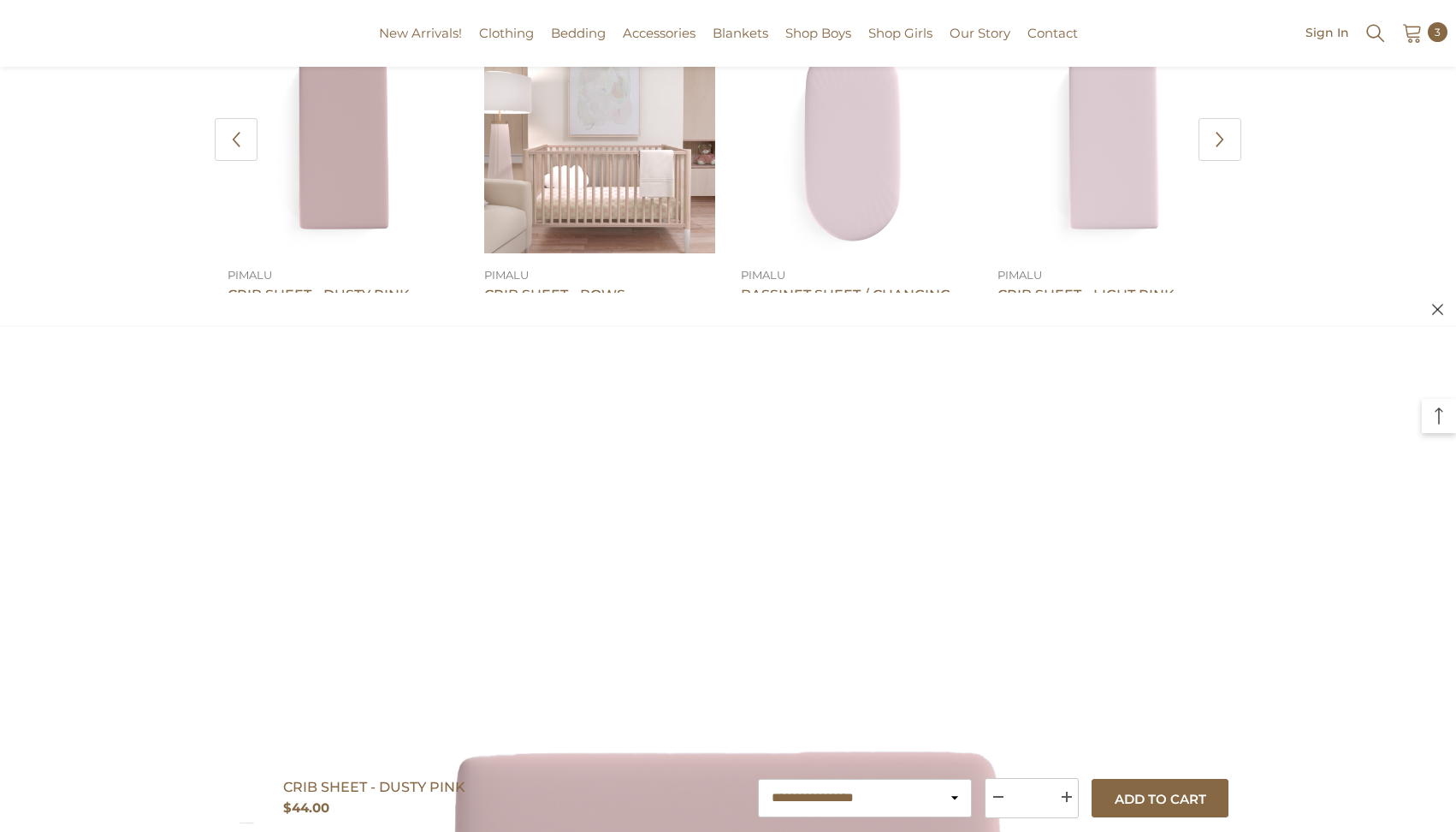
click at [637, 204] on link at bounding box center [600, 138] width 231 height 231
